Goal: Task Accomplishment & Management: Complete application form

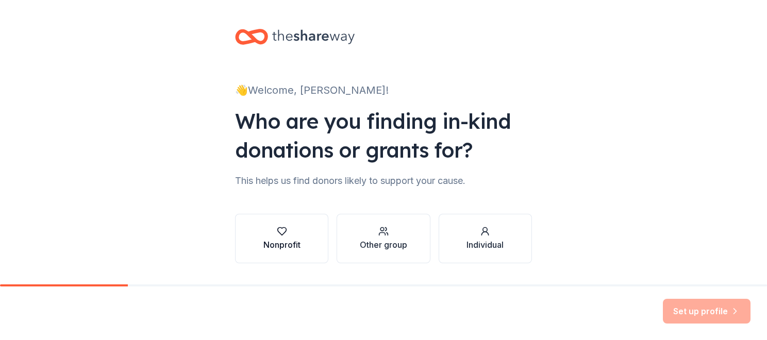
click at [278, 249] on div "Nonprofit" at bounding box center [281, 245] width 37 height 12
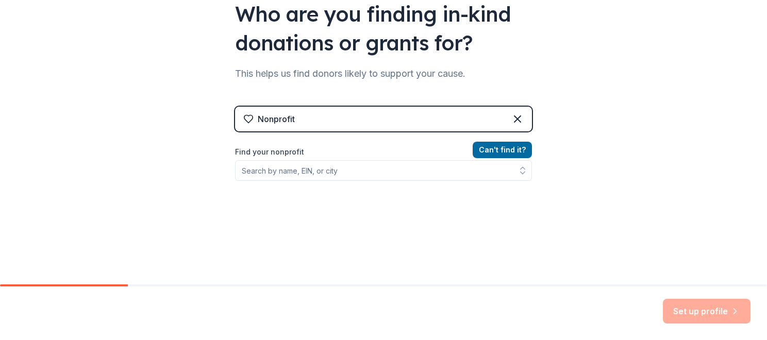
scroll to position [109, 0]
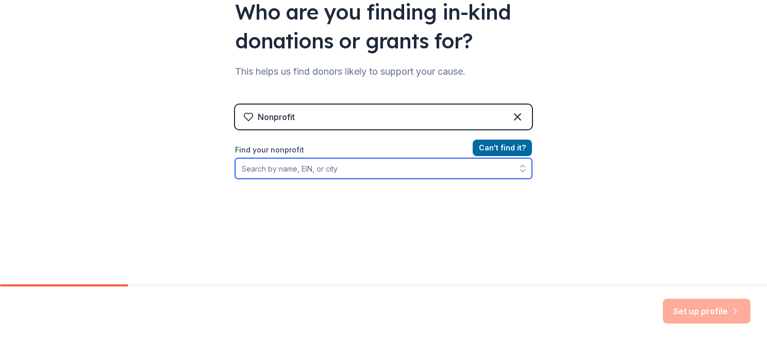
click at [357, 168] on input "Find your nonprofit" at bounding box center [383, 168] width 297 height 21
type input "[PERSON_NAME] Freedom Fighters"
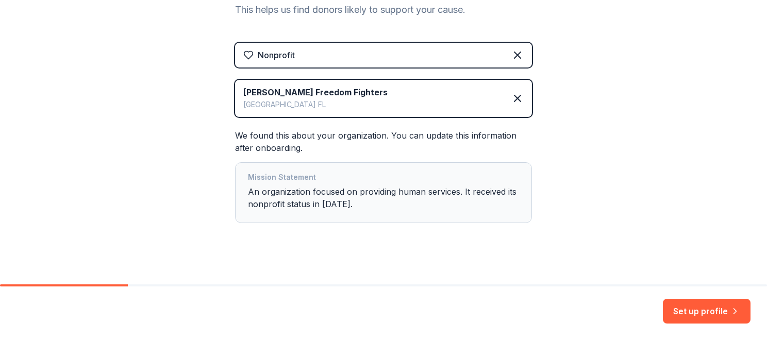
scroll to position [179, 0]
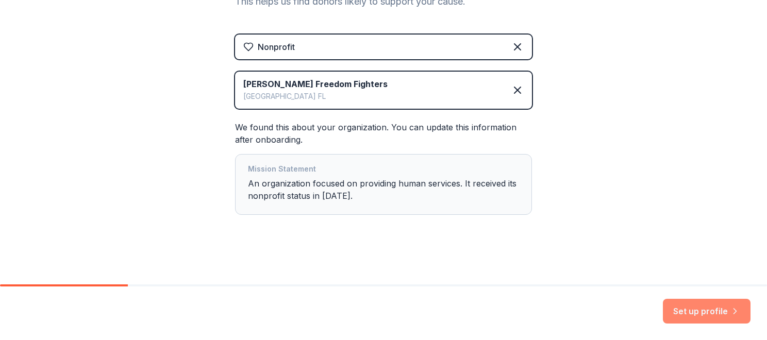
click at [708, 307] on button "Set up profile" at bounding box center [707, 311] width 88 height 25
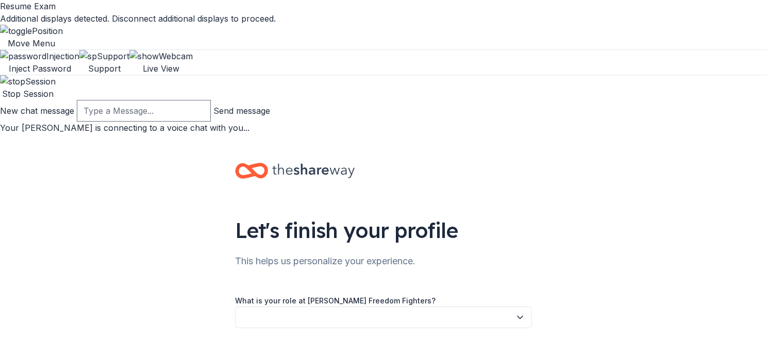
click at [516, 312] on icon "button" at bounding box center [520, 317] width 10 height 10
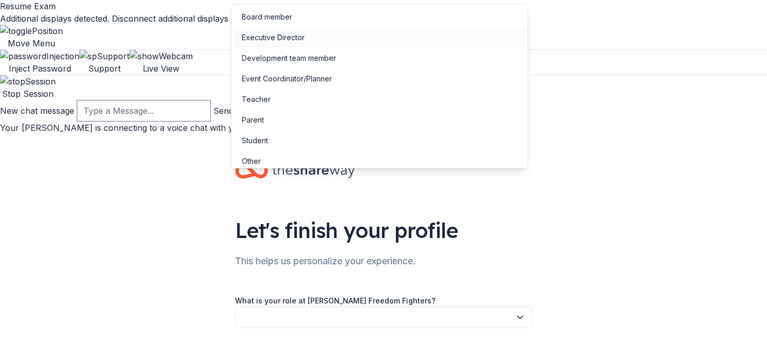
click at [301, 39] on div "Executive Director" at bounding box center [273, 37] width 63 height 12
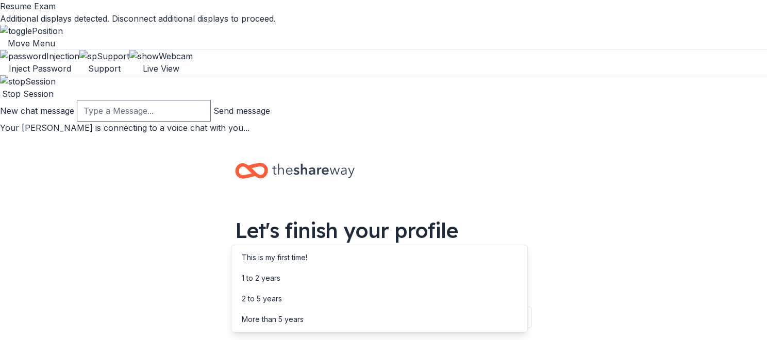
click at [303, 296] on div "2 to 5 years" at bounding box center [379, 299] width 292 height 21
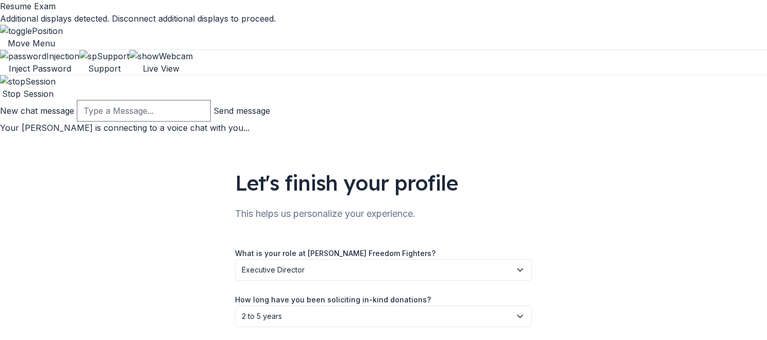
scroll to position [52, 0]
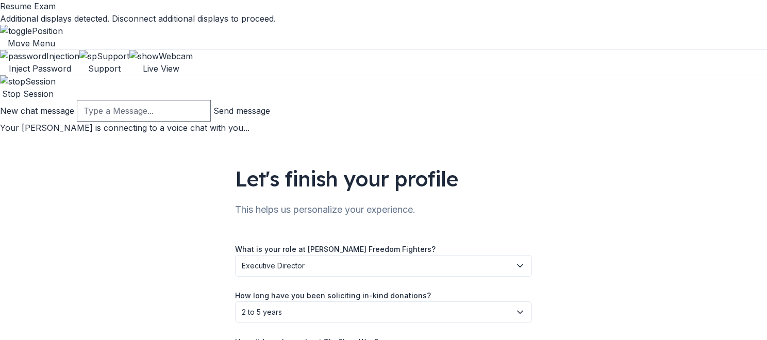
click at [517, 311] on icon "button" at bounding box center [519, 312] width 5 height 3
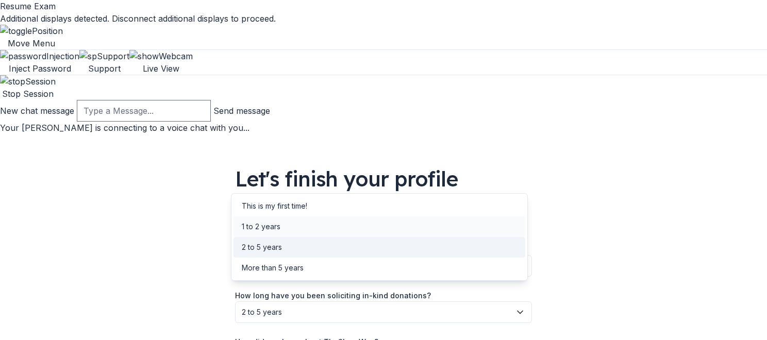
click at [362, 222] on div "1 to 2 years" at bounding box center [379, 226] width 292 height 21
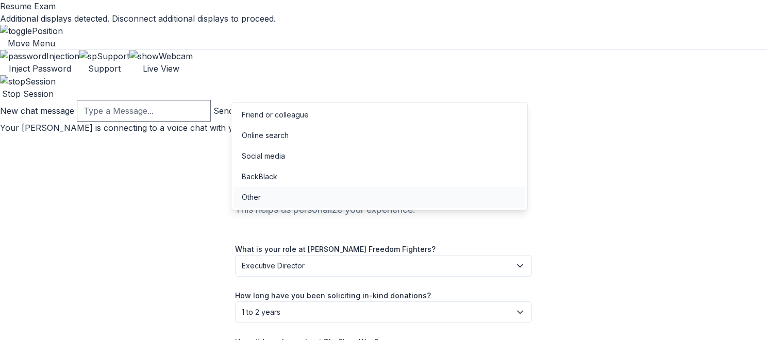
click at [331, 195] on div "Other" at bounding box center [379, 197] width 292 height 21
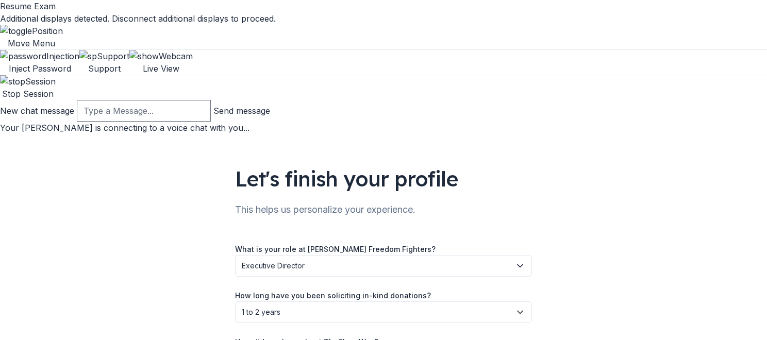
scroll to position [100, 0]
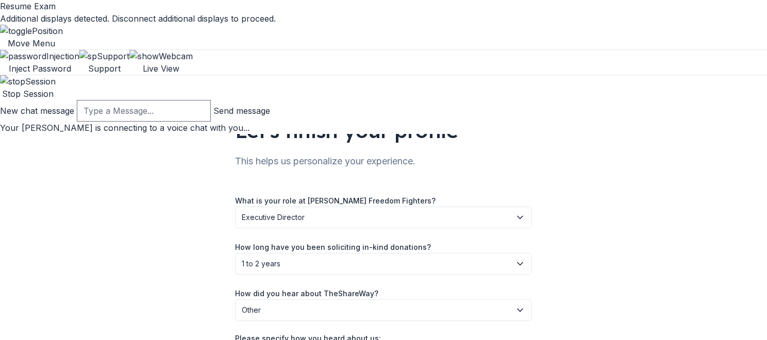
type input "[PERSON_NAME] with [PERSON_NAME] Nonprofit Services"
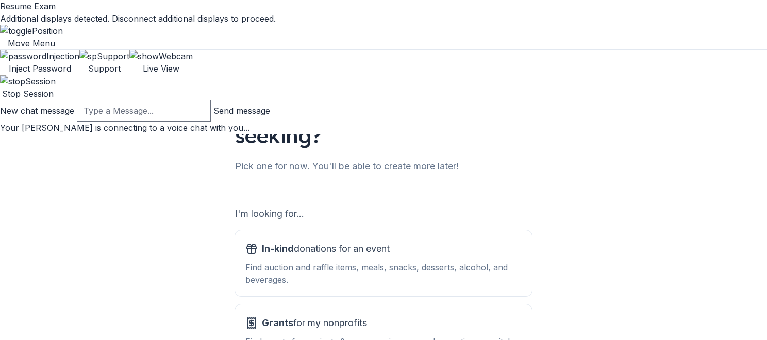
scroll to position [131, 0]
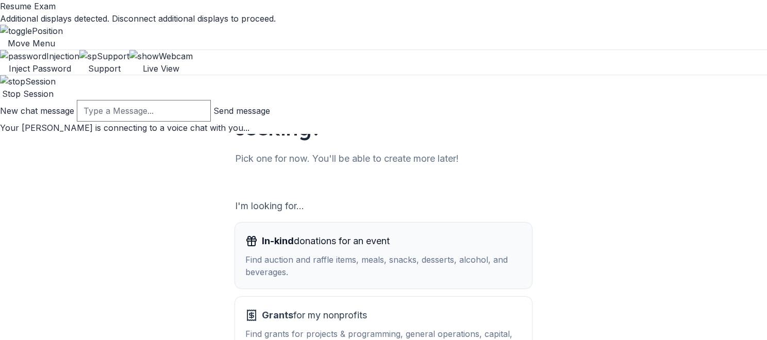
click at [460, 253] on div "Find auction and raffle items, meals, snacks, desserts, alcohol, and beverages." at bounding box center [383, 265] width 276 height 25
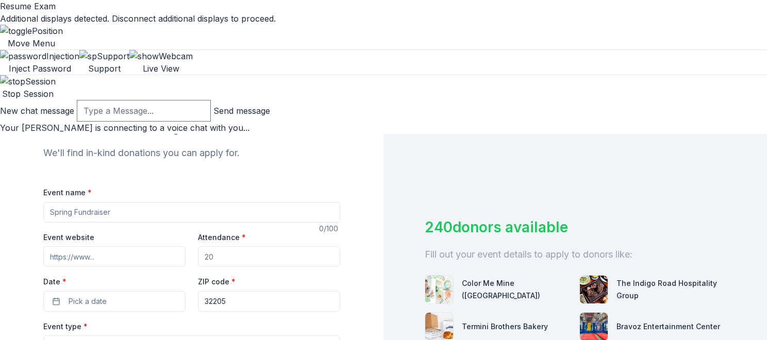
scroll to position [109, 0]
click at [235, 201] on input "Event name *" at bounding box center [191, 211] width 297 height 21
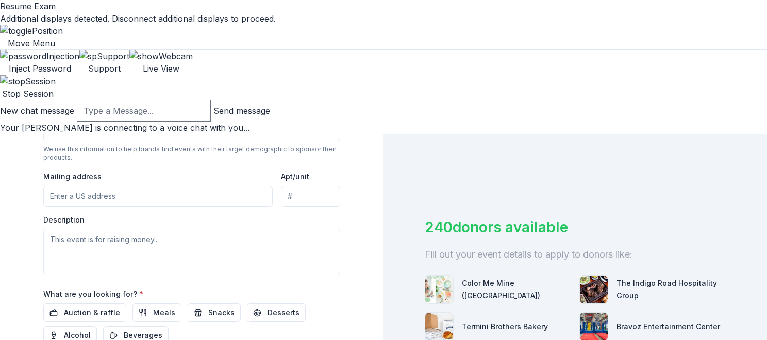
scroll to position [371, 0]
click at [390, 214] on div "240 donors available Fill out your event details to apply to donors like: Color…" at bounding box center [574, 304] width 383 height 340
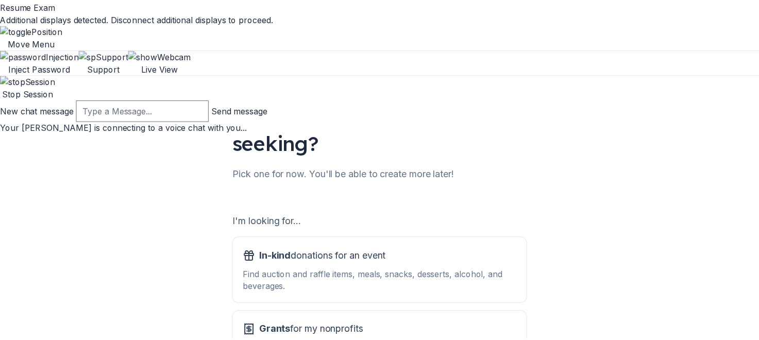
scroll to position [118, 0]
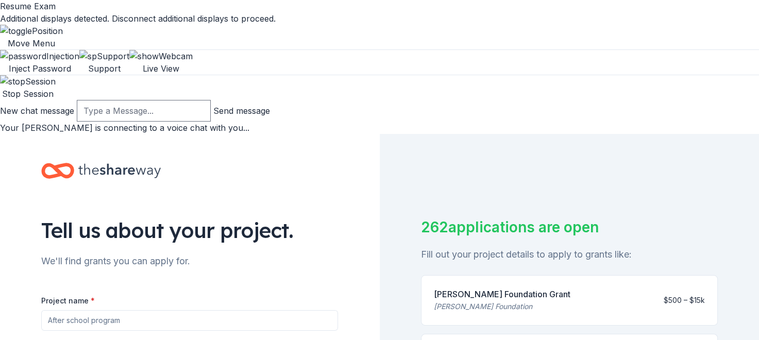
click at [294, 310] on input "Project name *" at bounding box center [189, 320] width 297 height 21
